Goal: Information Seeking & Learning: Compare options

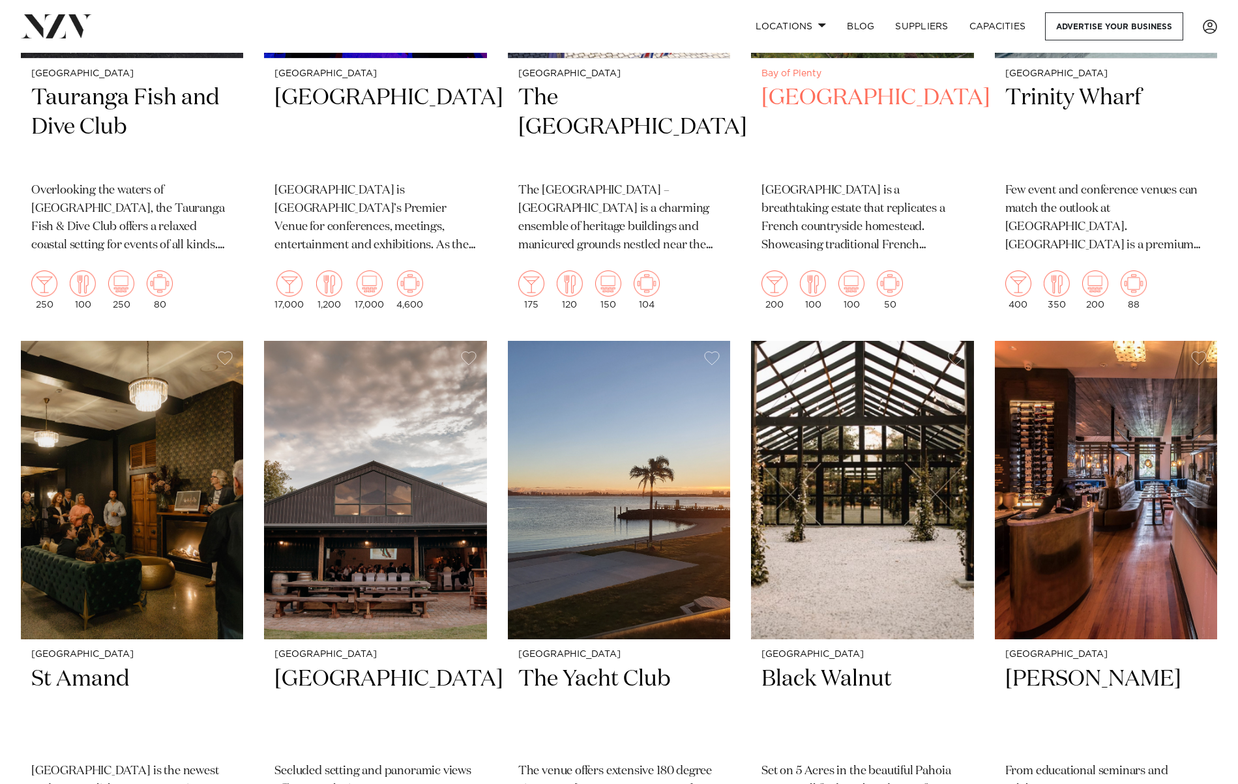
scroll to position [808, 0]
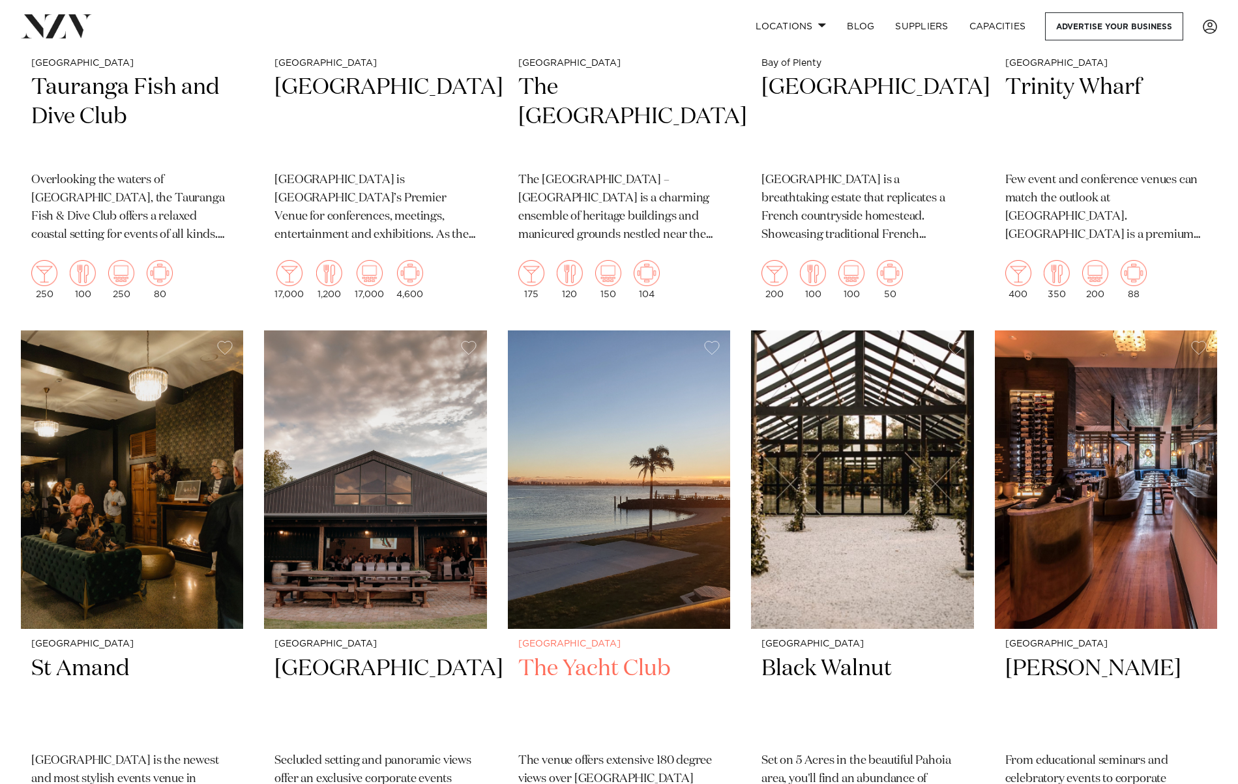
click at [612, 480] on img at bounding box center [619, 479] width 222 height 299
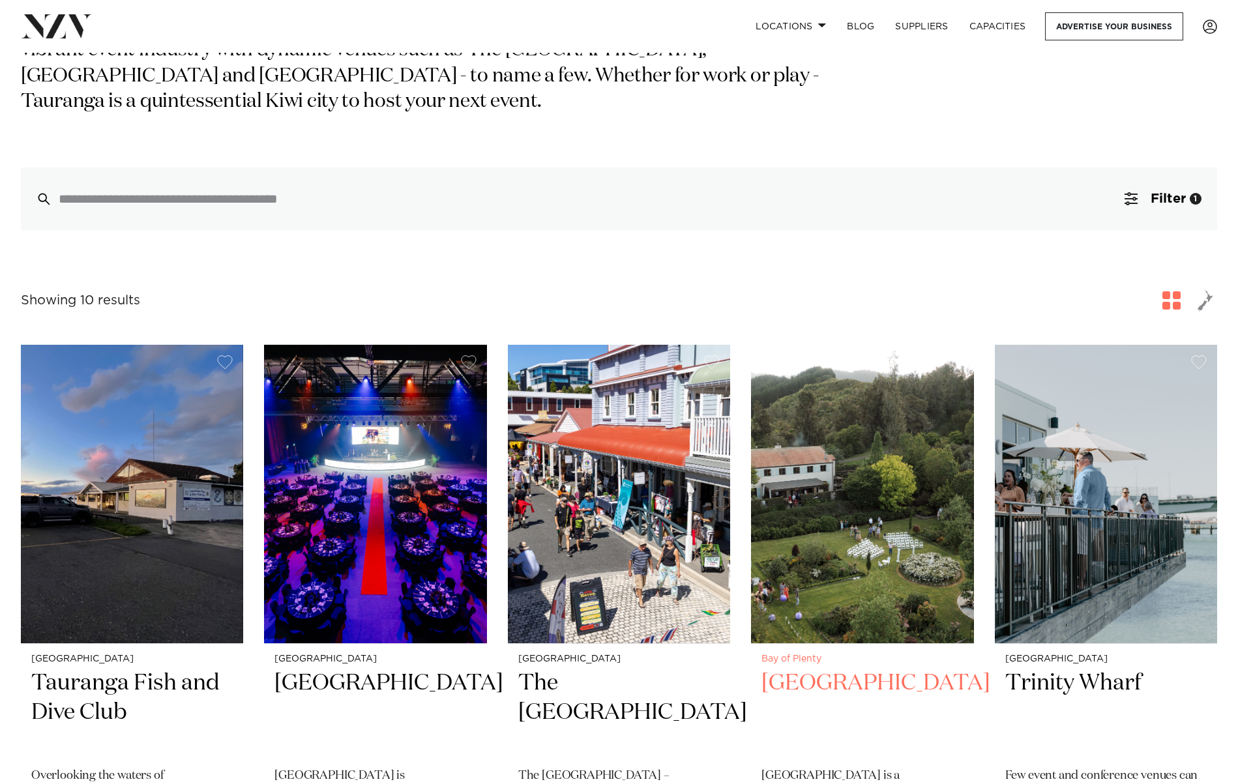
scroll to position [59, 0]
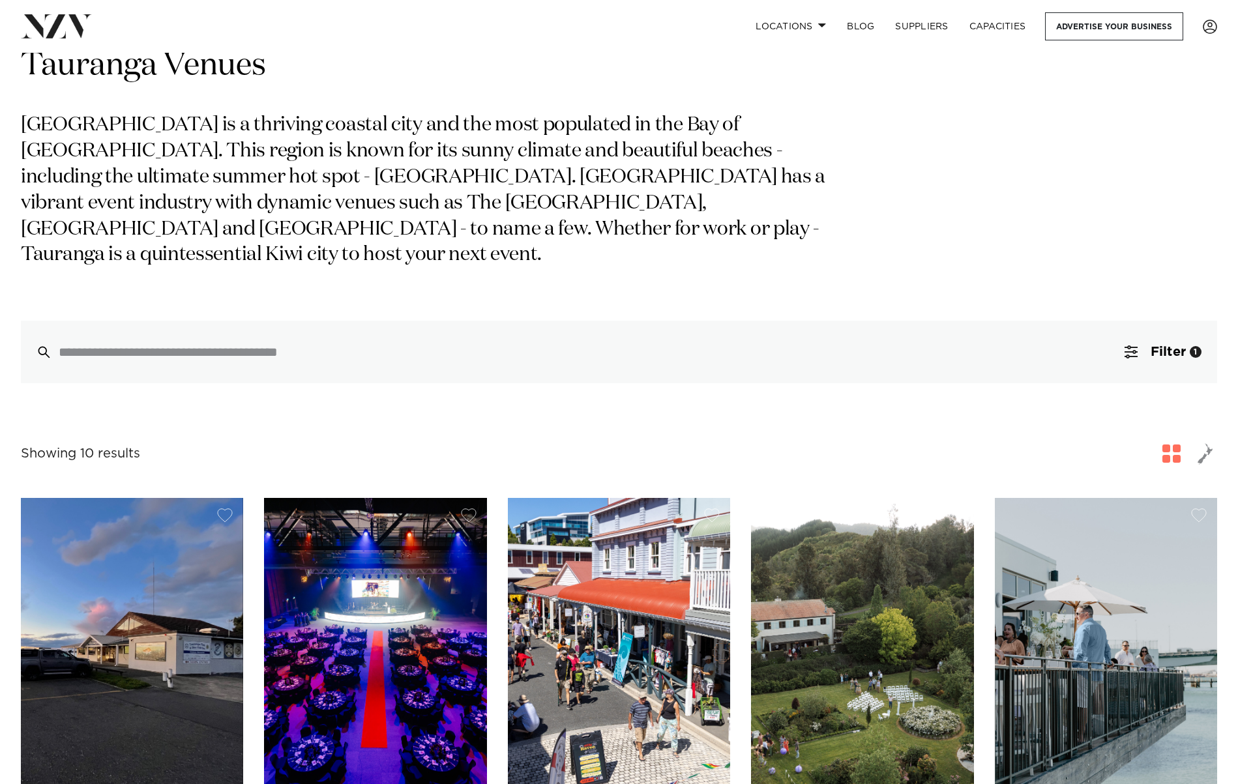
click at [874, 570] on img at bounding box center [862, 647] width 222 height 299
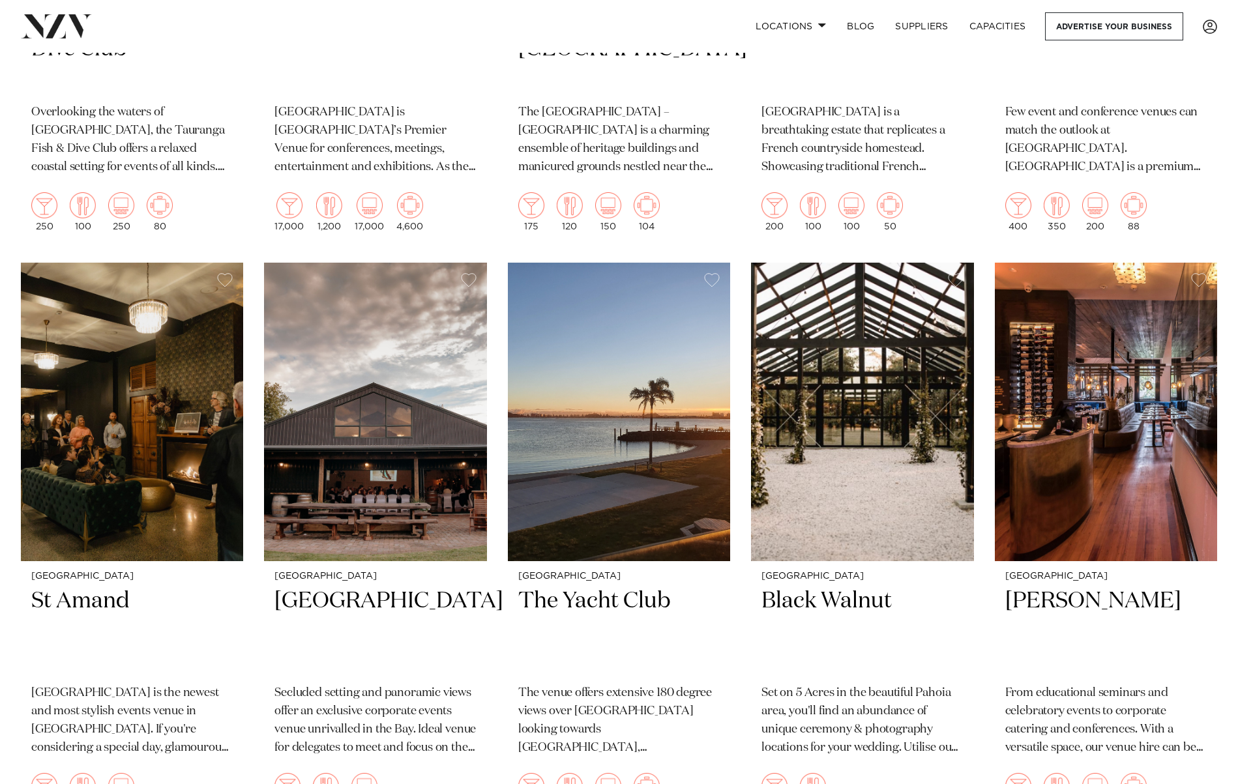
scroll to position [840, 0]
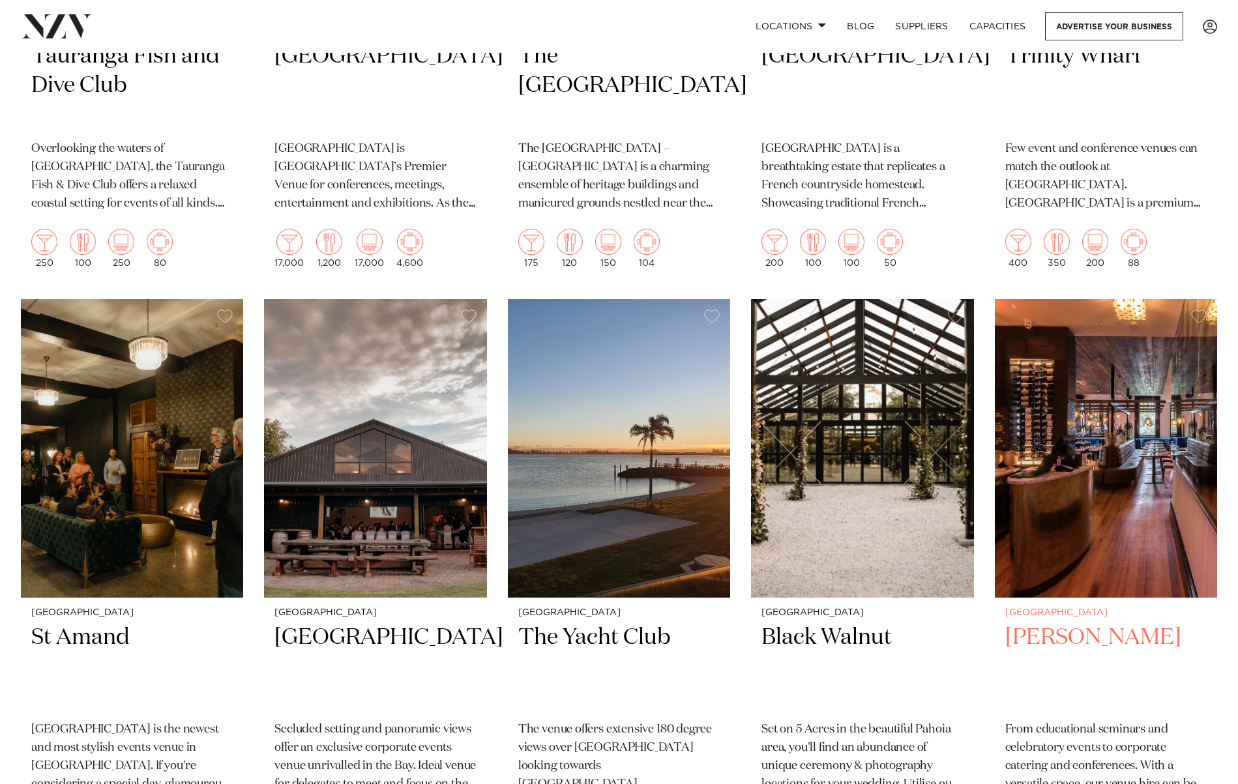
click at [1039, 484] on img at bounding box center [1106, 448] width 222 height 299
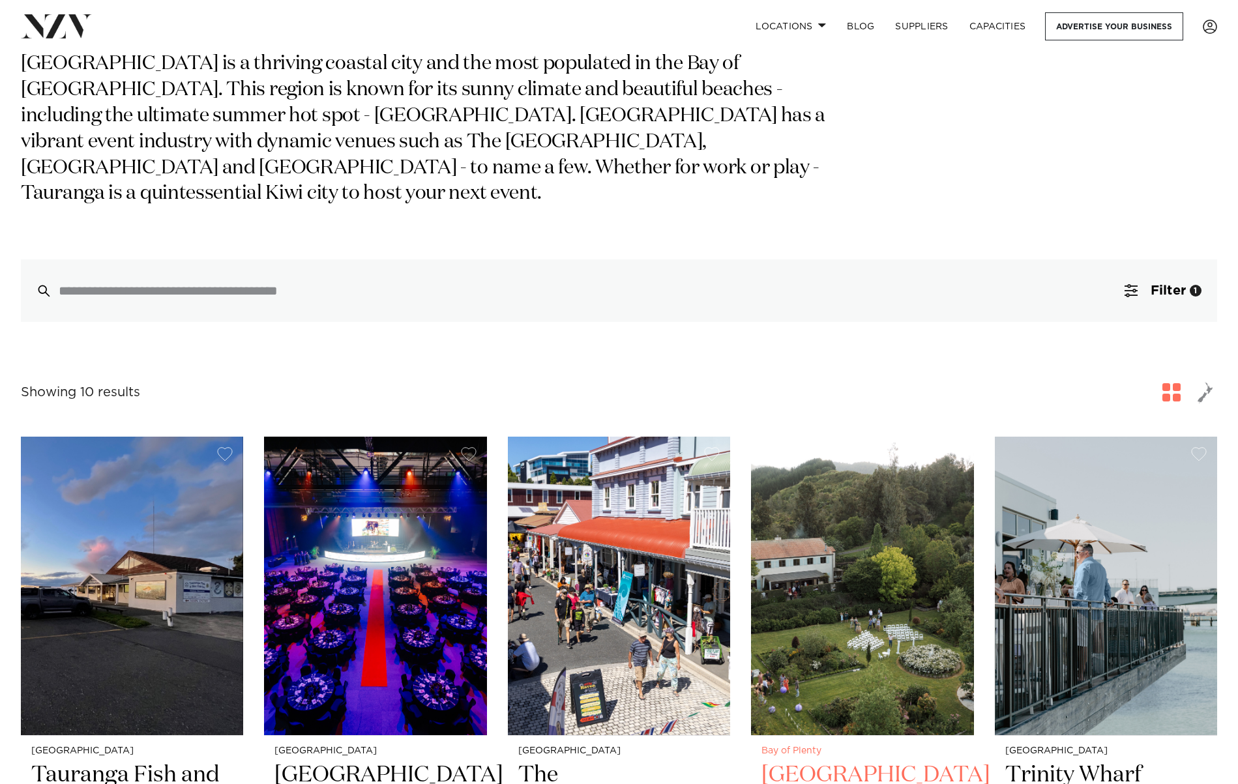
scroll to position [0, 0]
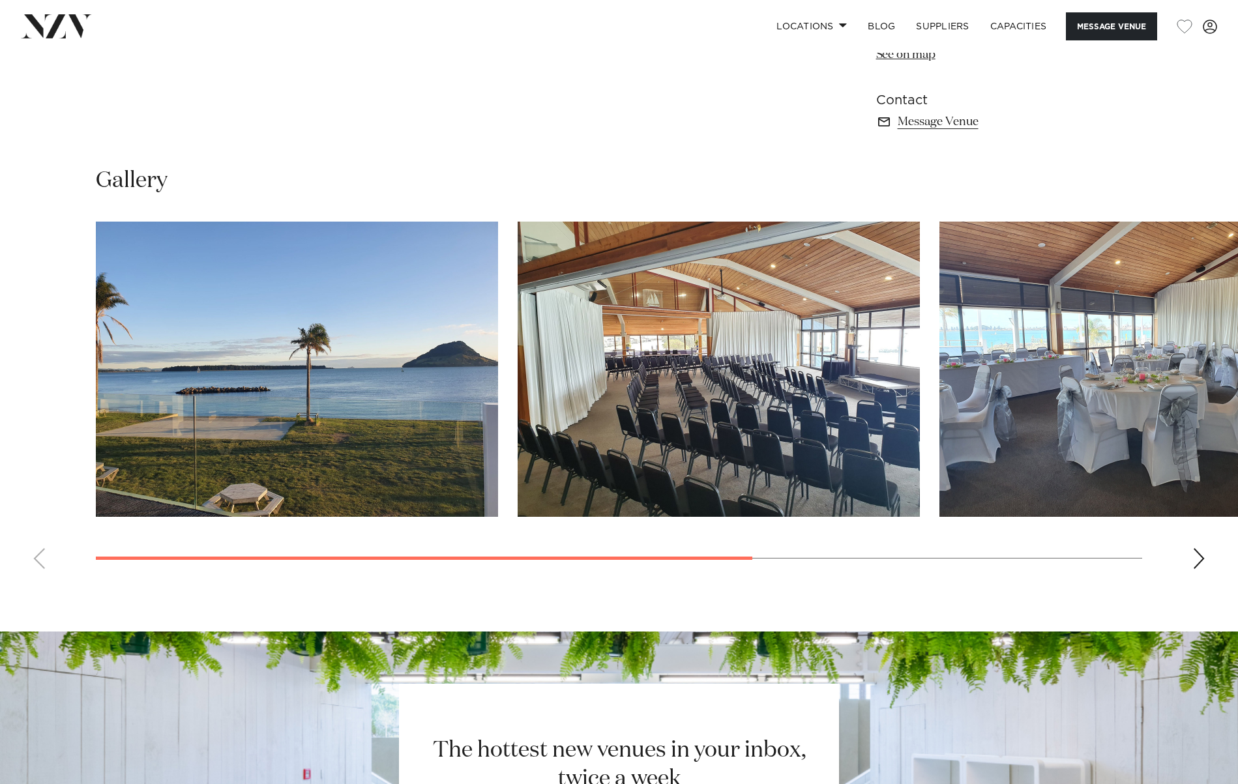
scroll to position [1040, 0]
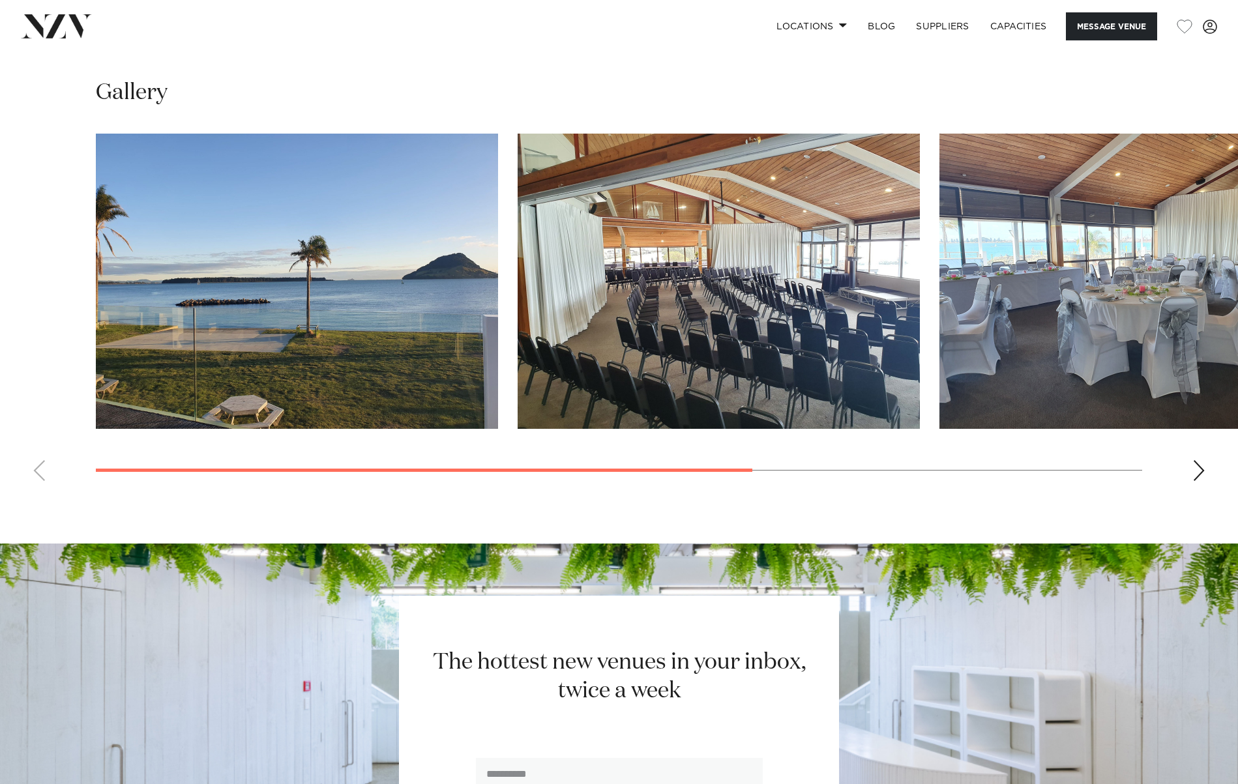
click at [1200, 486] on swiper-container at bounding box center [619, 313] width 1238 height 358
click at [1195, 473] on div "Next slide" at bounding box center [1198, 470] width 13 height 21
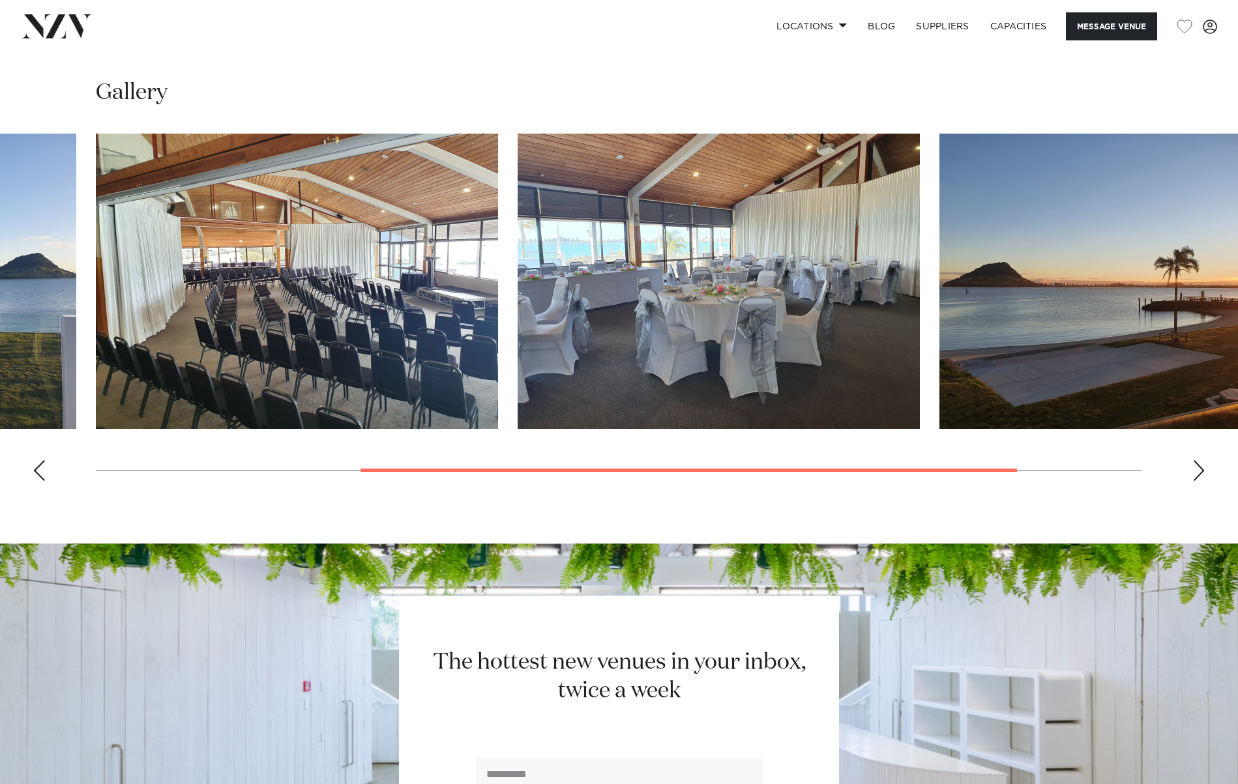
click at [48, 472] on swiper-container at bounding box center [619, 313] width 1238 height 358
click at [44, 471] on div "Previous slide" at bounding box center [39, 470] width 13 height 21
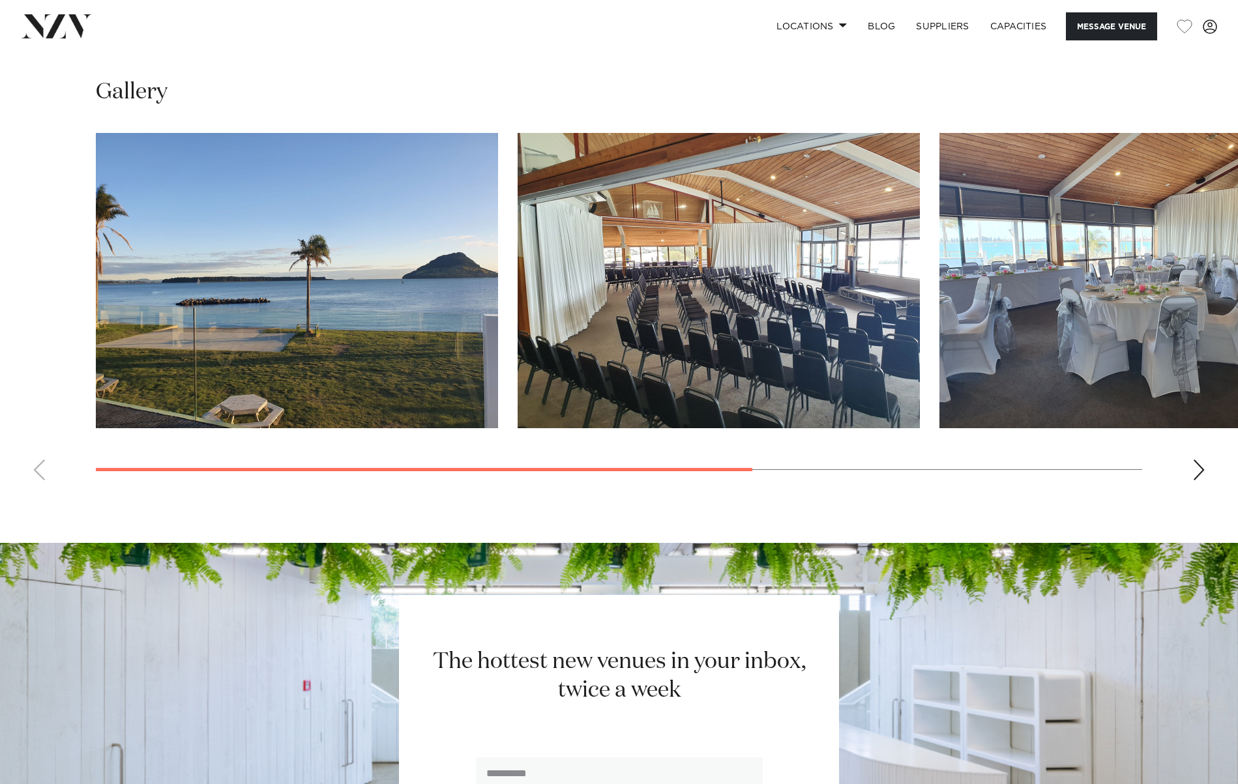
click at [308, 297] on img "1 / 4" at bounding box center [297, 280] width 402 height 295
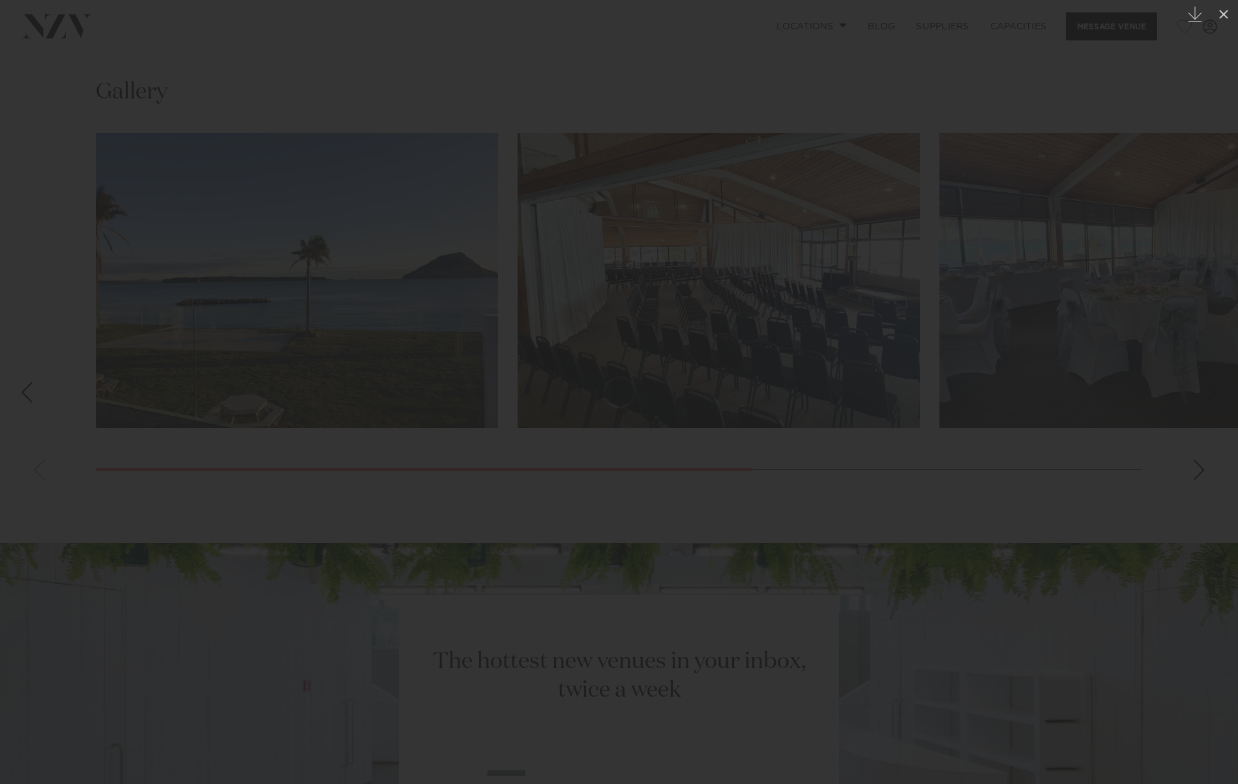
scroll to position [1038, 0]
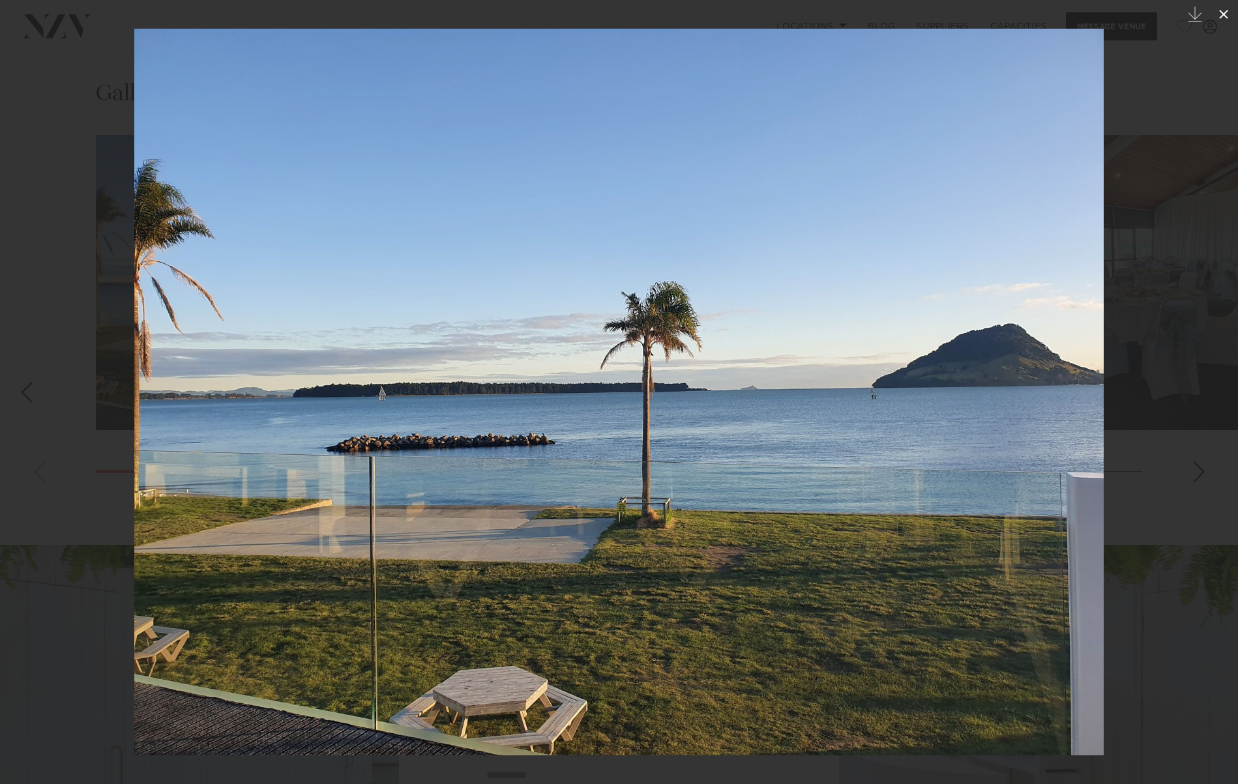
click at [1227, 12] on icon at bounding box center [1224, 15] width 16 height 16
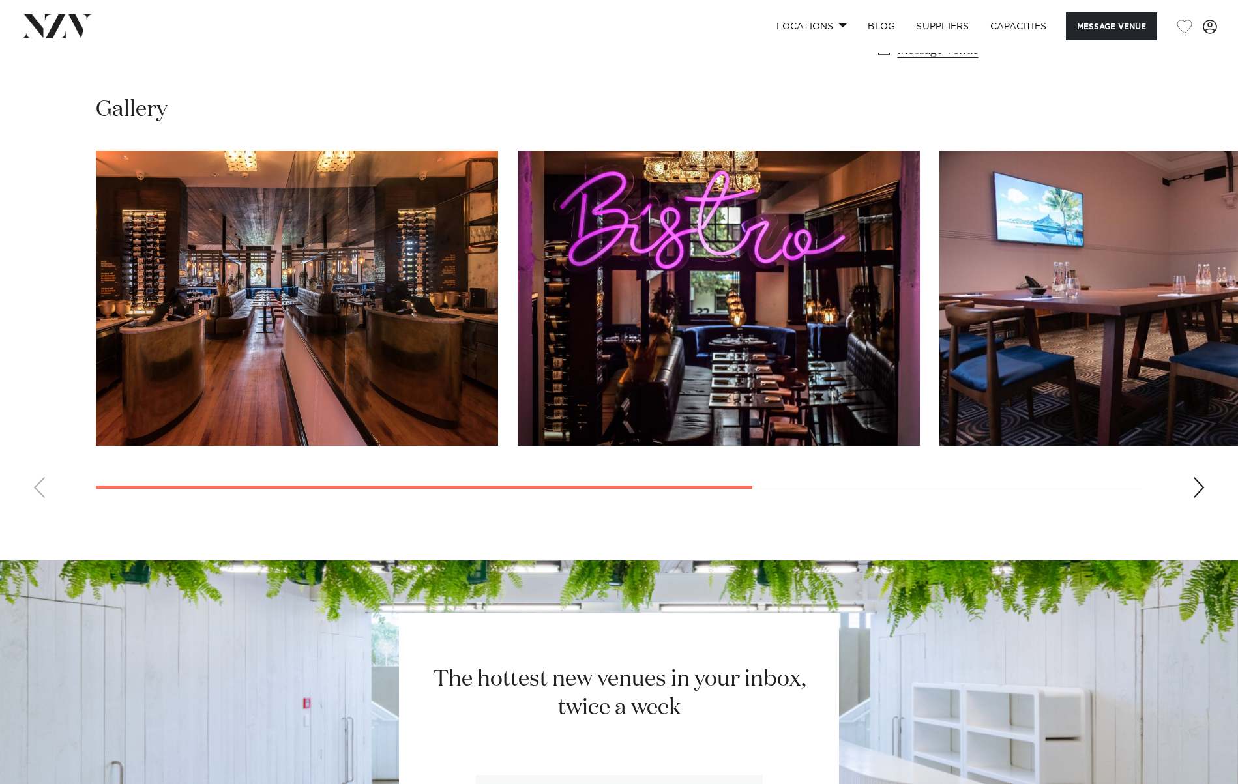
scroll to position [1236, 0]
